Goal: Check status: Check status

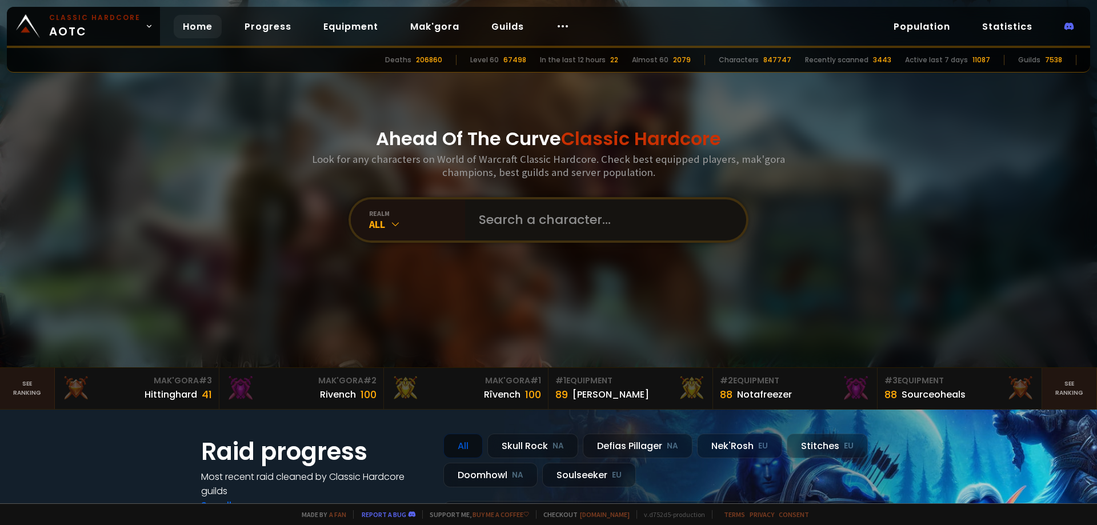
click at [557, 218] on input "text" at bounding box center [602, 219] width 260 height 41
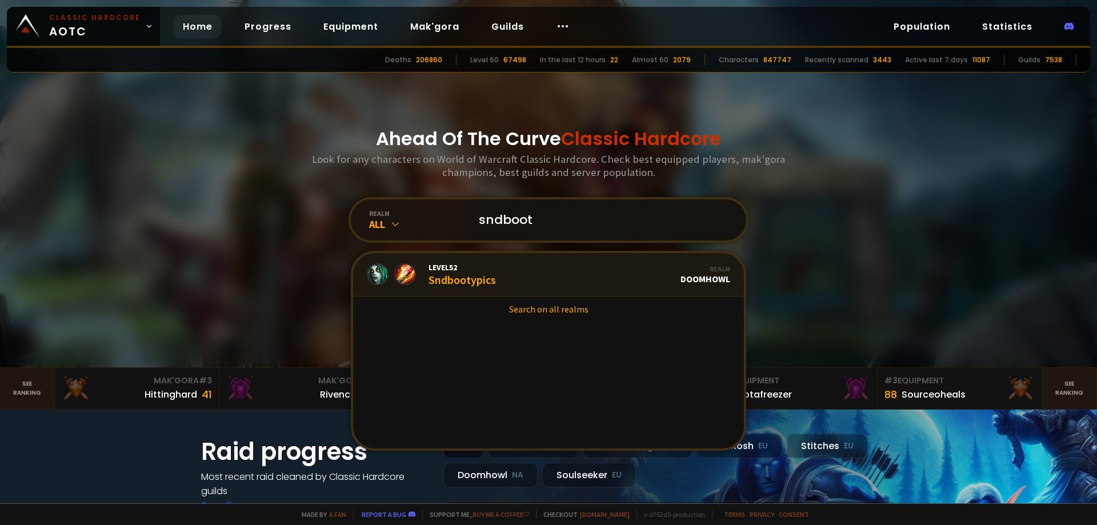
type input "sndboot"
click at [516, 277] on link "Level 52 Sndbootypics Realm Doomhowl" at bounding box center [548, 274] width 391 height 43
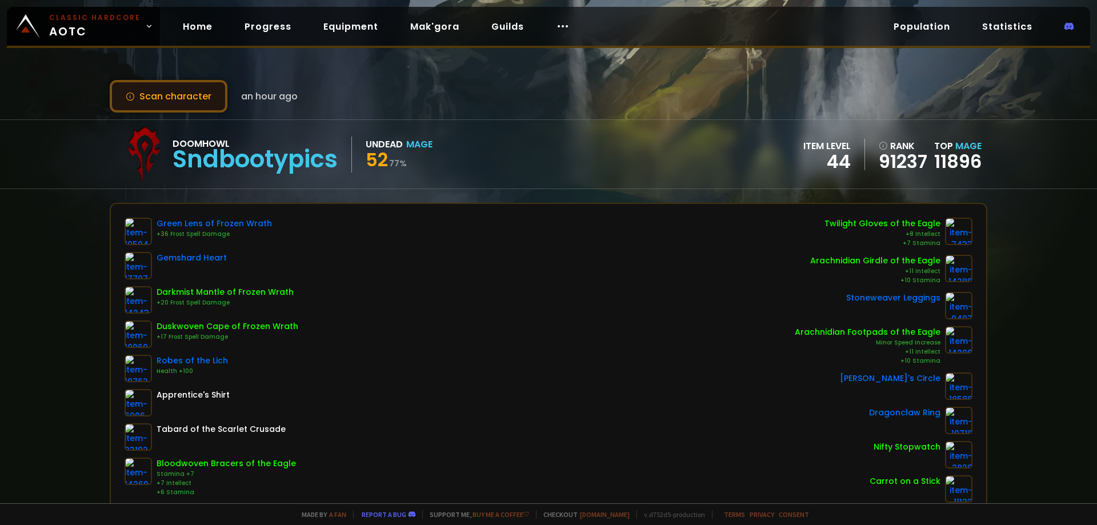
click at [189, 103] on button "Scan character" at bounding box center [169, 96] width 118 height 33
click at [199, 92] on button "Scan character" at bounding box center [169, 96] width 118 height 33
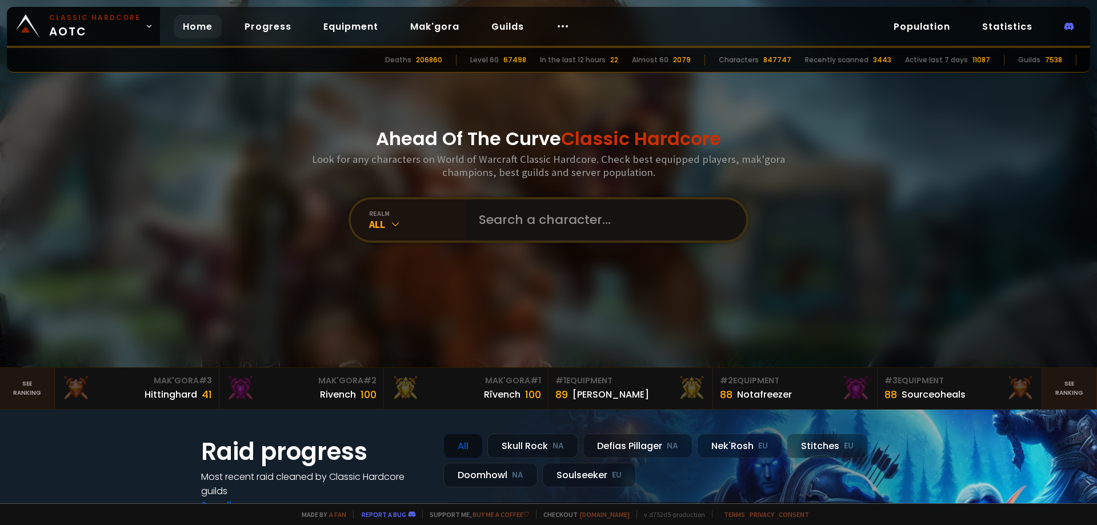
click at [524, 227] on input "text" at bounding box center [602, 219] width 260 height 41
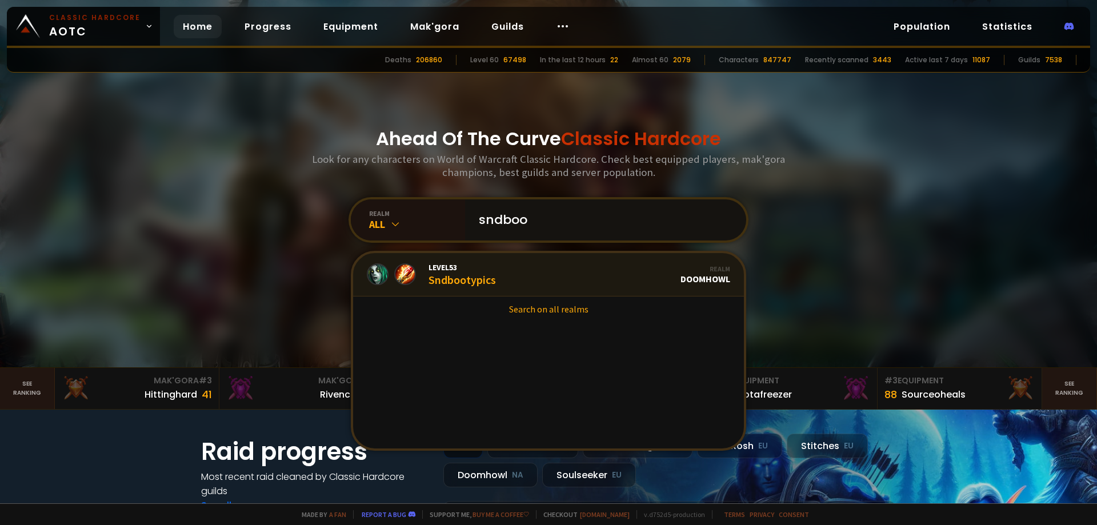
type input "sndboo"
click at [509, 271] on link "Level 53 Sndbootypics Realm Doomhowl" at bounding box center [548, 274] width 391 height 43
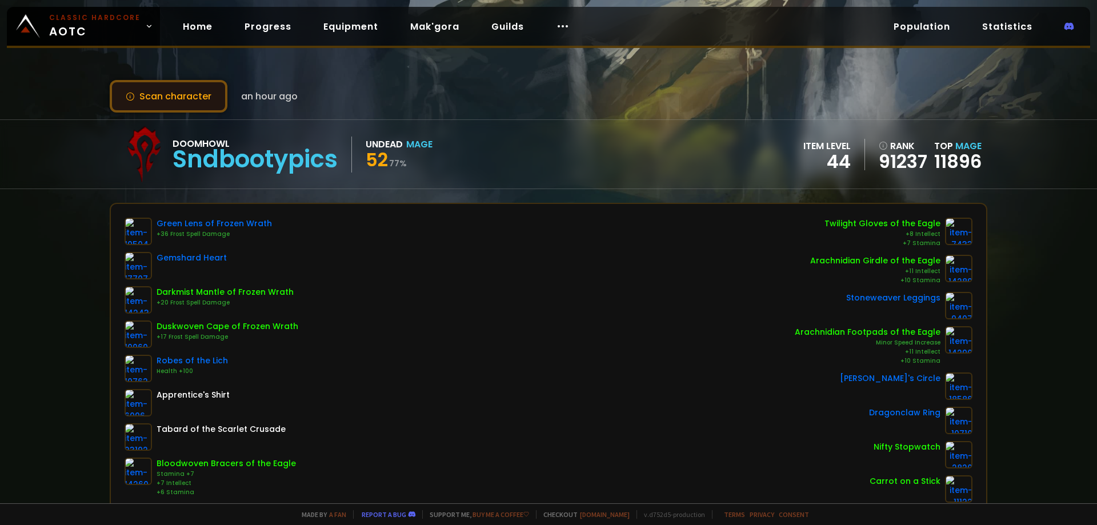
click at [175, 94] on button "Scan character" at bounding box center [169, 96] width 118 height 33
click at [175, 90] on button "Scan character" at bounding box center [169, 96] width 118 height 33
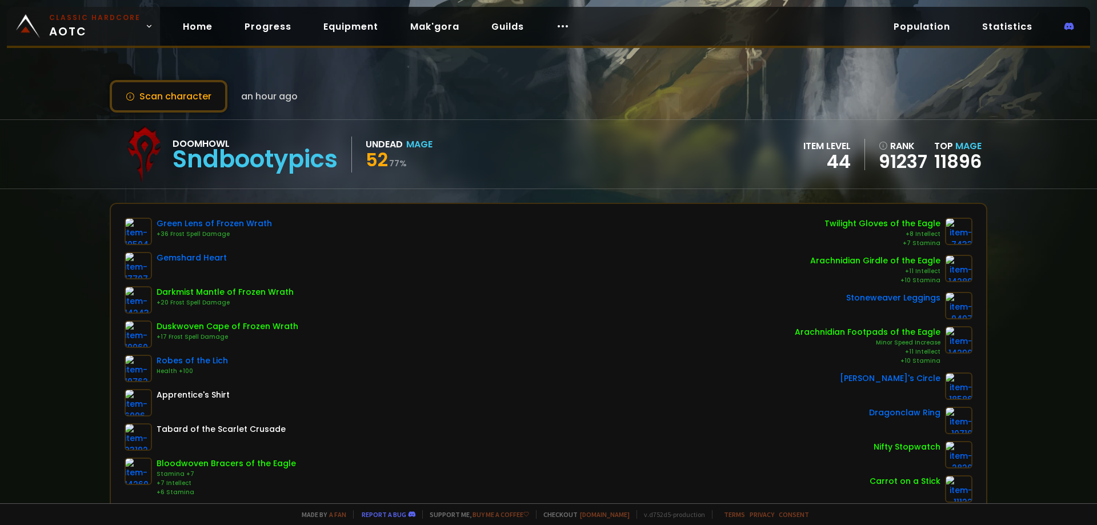
click at [90, 25] on span "Classic Hardcore AOTC" at bounding box center [94, 26] width 91 height 27
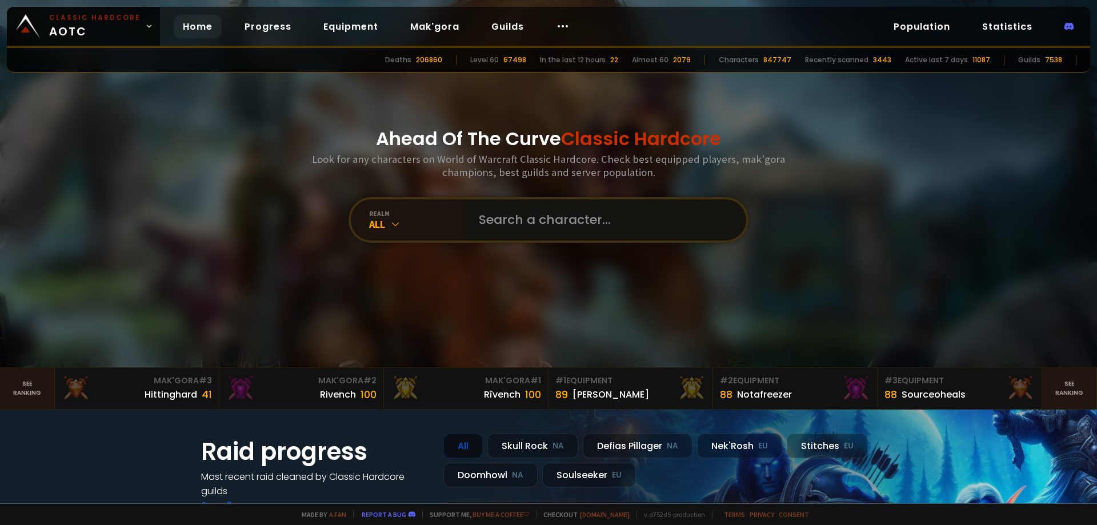
click at [541, 215] on input "text" at bounding box center [602, 219] width 260 height 41
type input "р"
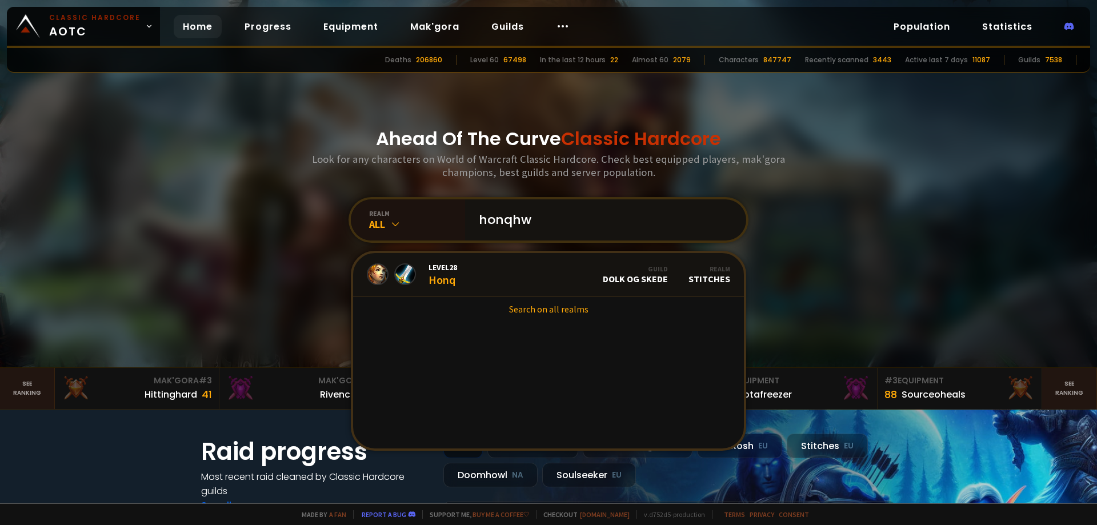
type input "honqhwu"
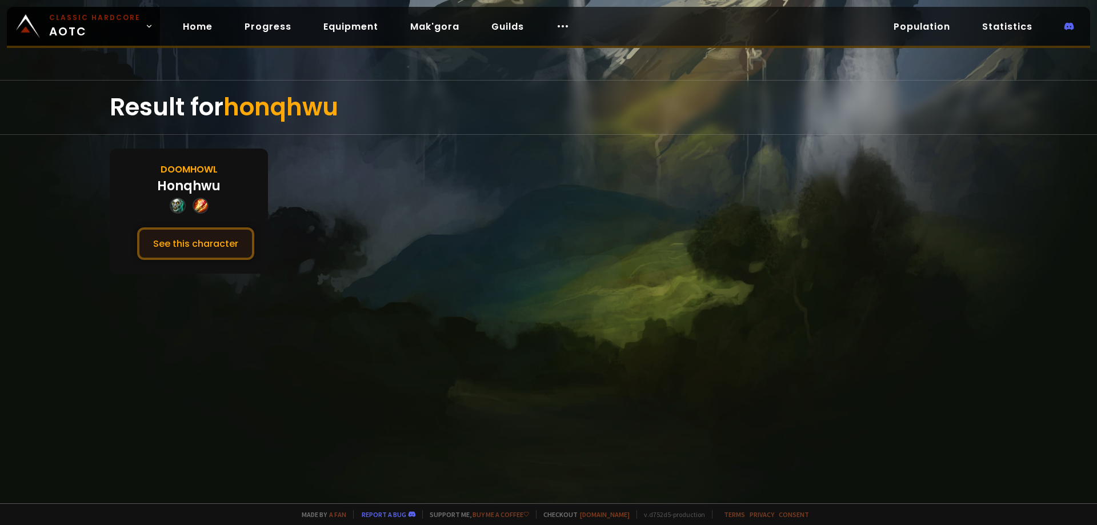
click at [228, 236] on button "See this character" at bounding box center [195, 243] width 117 height 33
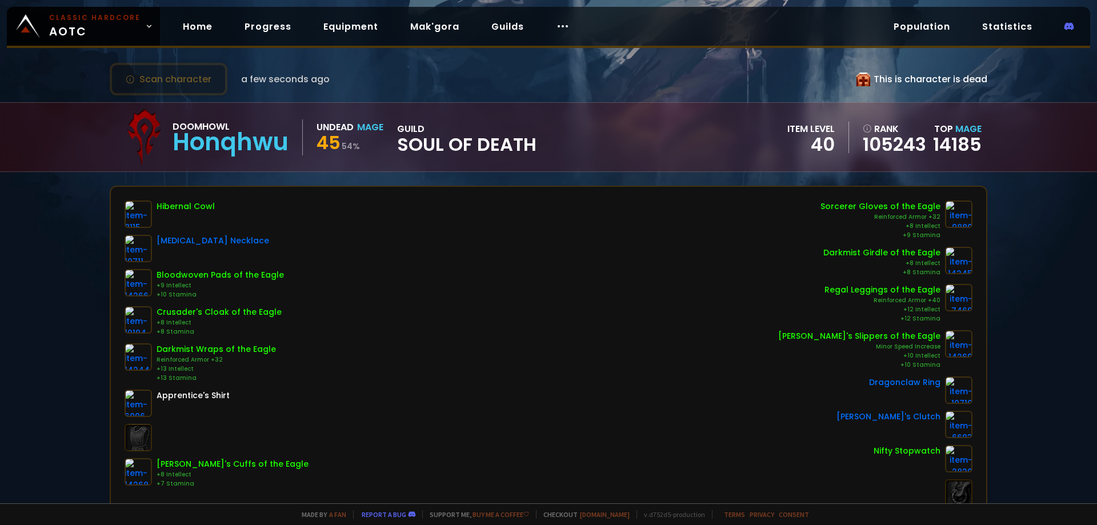
drag, startPoint x: 399, startPoint y: 218, endPoint x: 407, endPoint y: 236, distance: 20.3
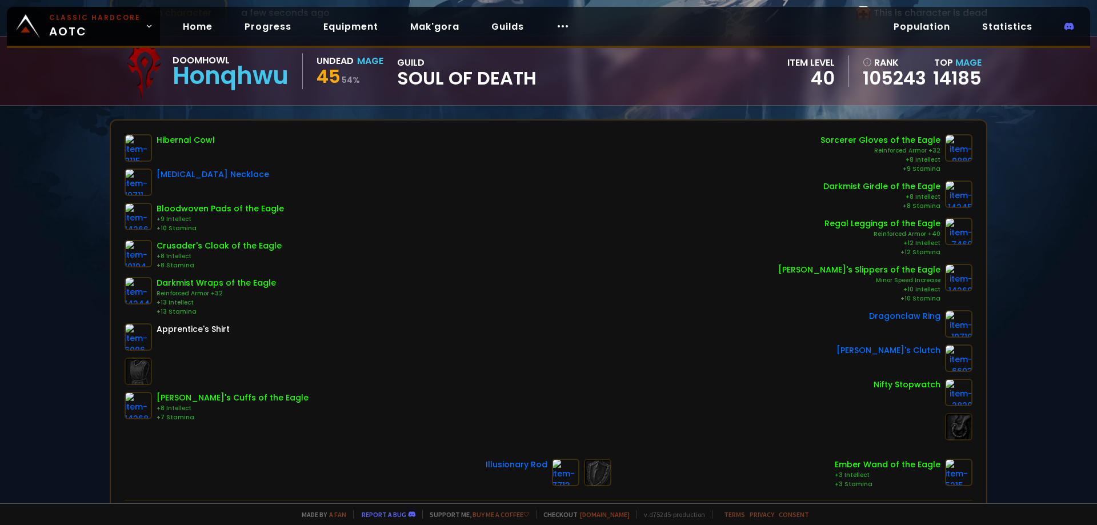
drag, startPoint x: 407, startPoint y: 235, endPoint x: 424, endPoint y: 255, distance: 26.8
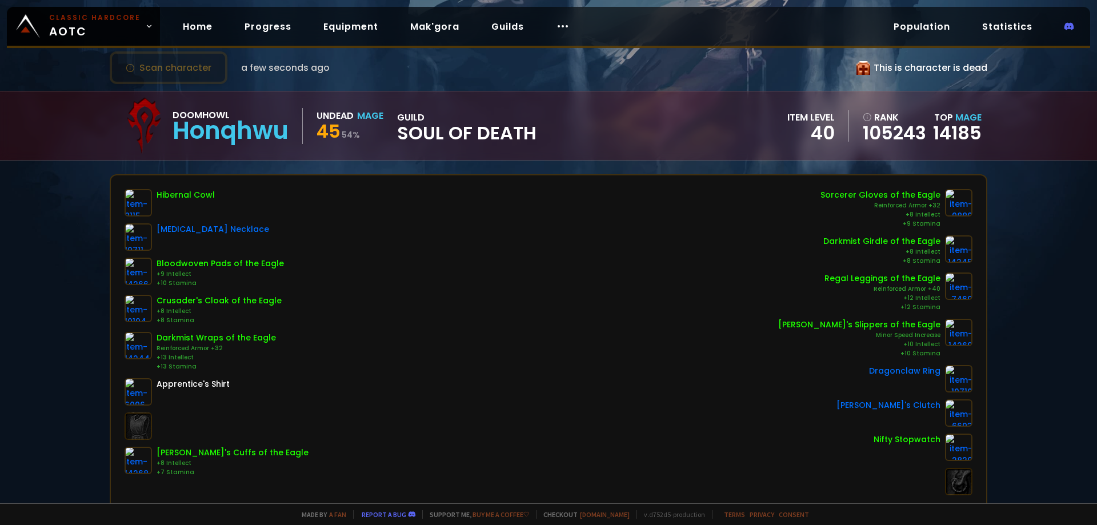
scroll to position [0, 0]
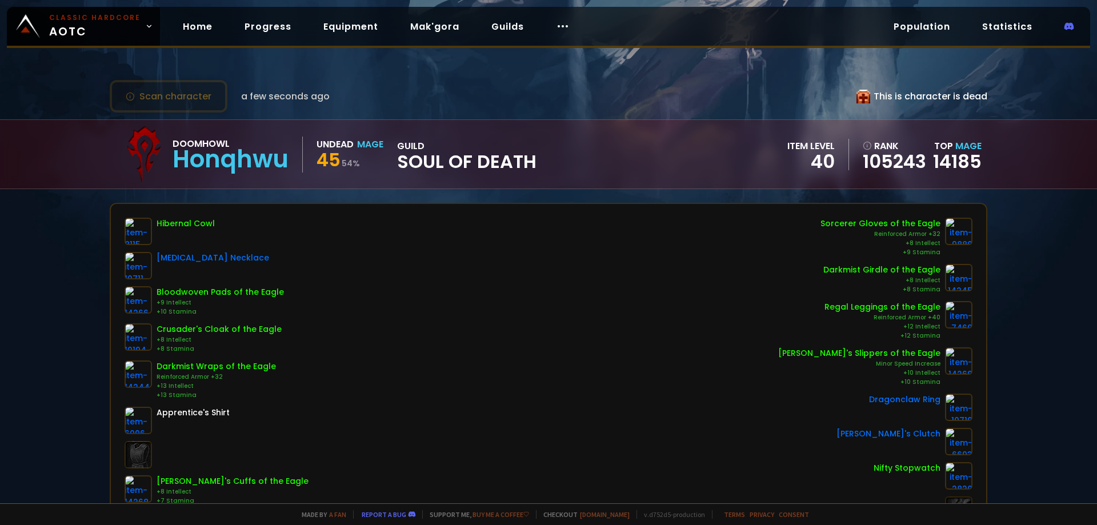
drag, startPoint x: 526, startPoint y: 333, endPoint x: 532, endPoint y: 310, distance: 23.7
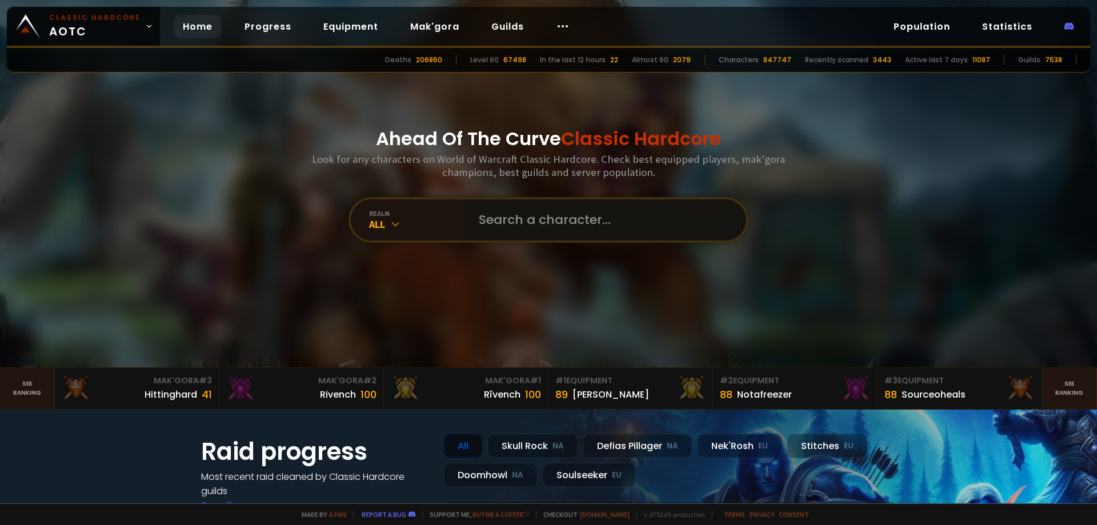
click at [518, 219] on input "text" at bounding box center [602, 219] width 260 height 41
paste input "Txyuboy"
type input "Txyuboy"
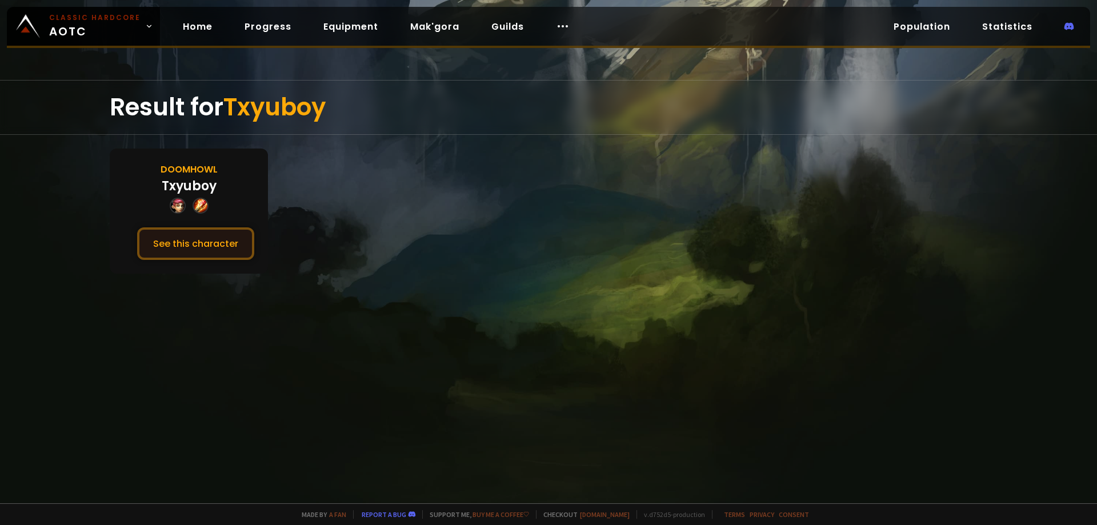
click at [232, 245] on button "See this character" at bounding box center [195, 243] width 117 height 33
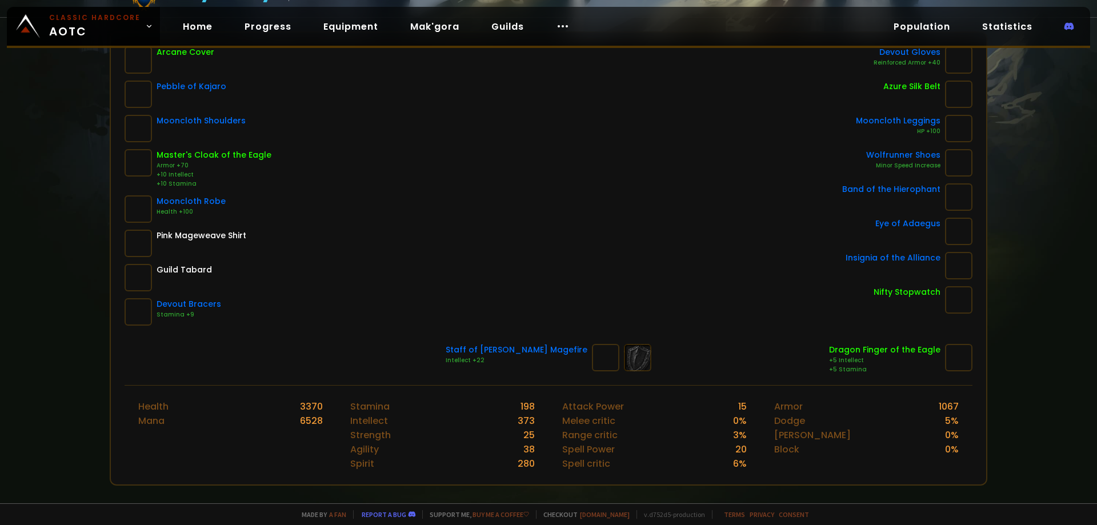
scroll to position [57, 0]
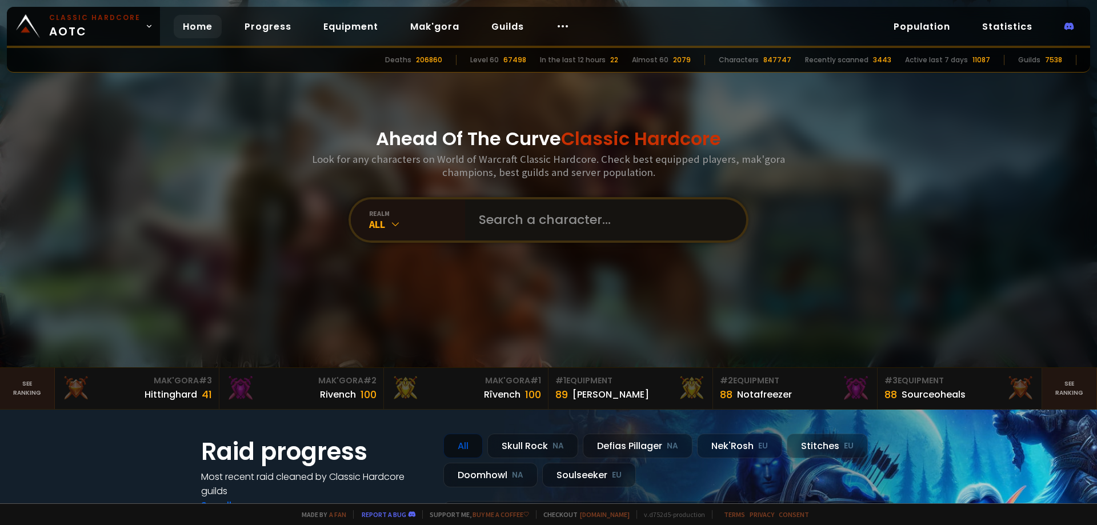
click at [531, 218] on input "text" at bounding box center [602, 219] width 260 height 41
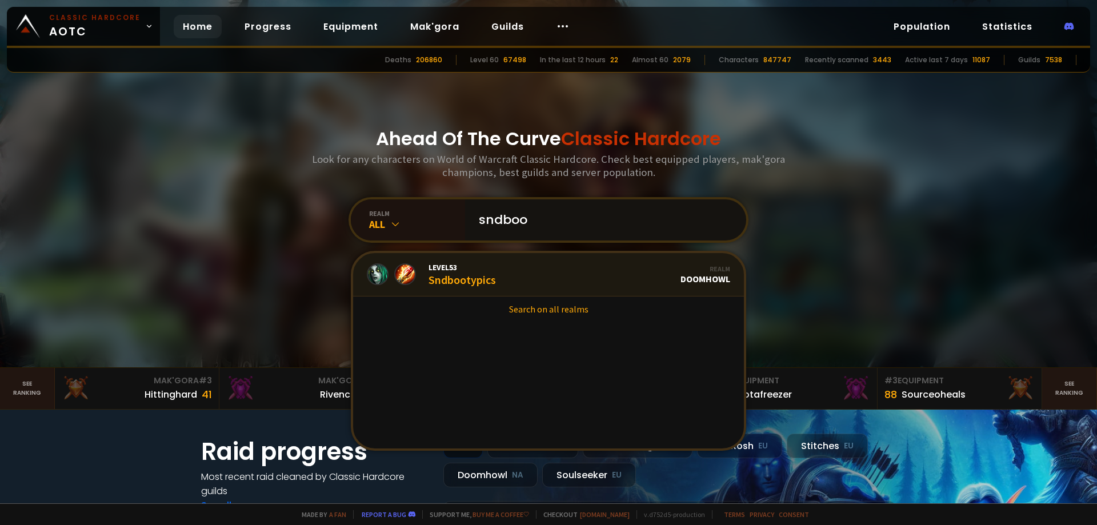
type input "sndboo"
click at [510, 271] on link "Level 53 Sndbootypics Realm Doomhowl" at bounding box center [548, 274] width 391 height 43
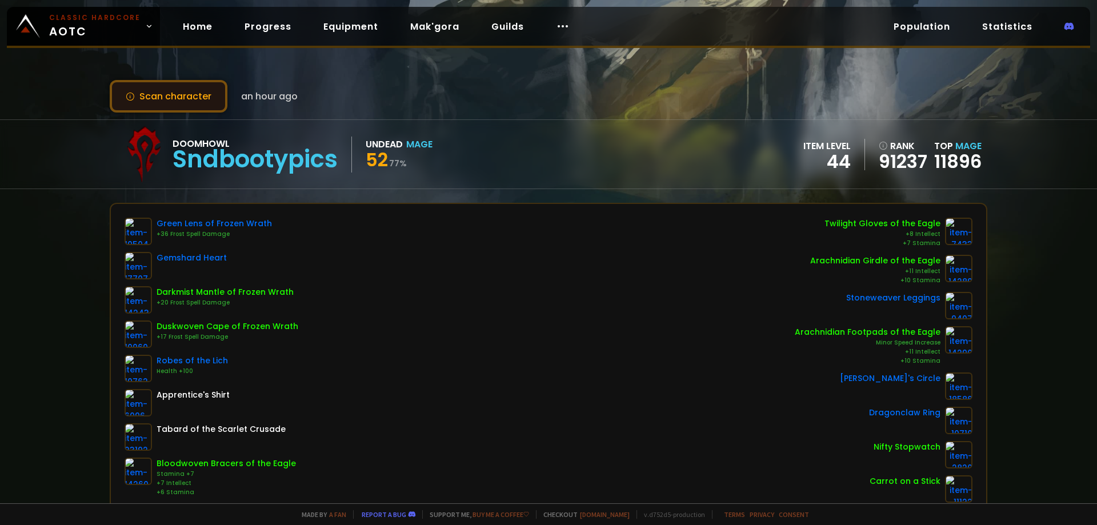
click at [186, 94] on button "Scan character" at bounding box center [169, 96] width 118 height 33
click at [194, 101] on button "Scan character" at bounding box center [169, 96] width 118 height 33
